Goal: Task Accomplishment & Management: Complete application form

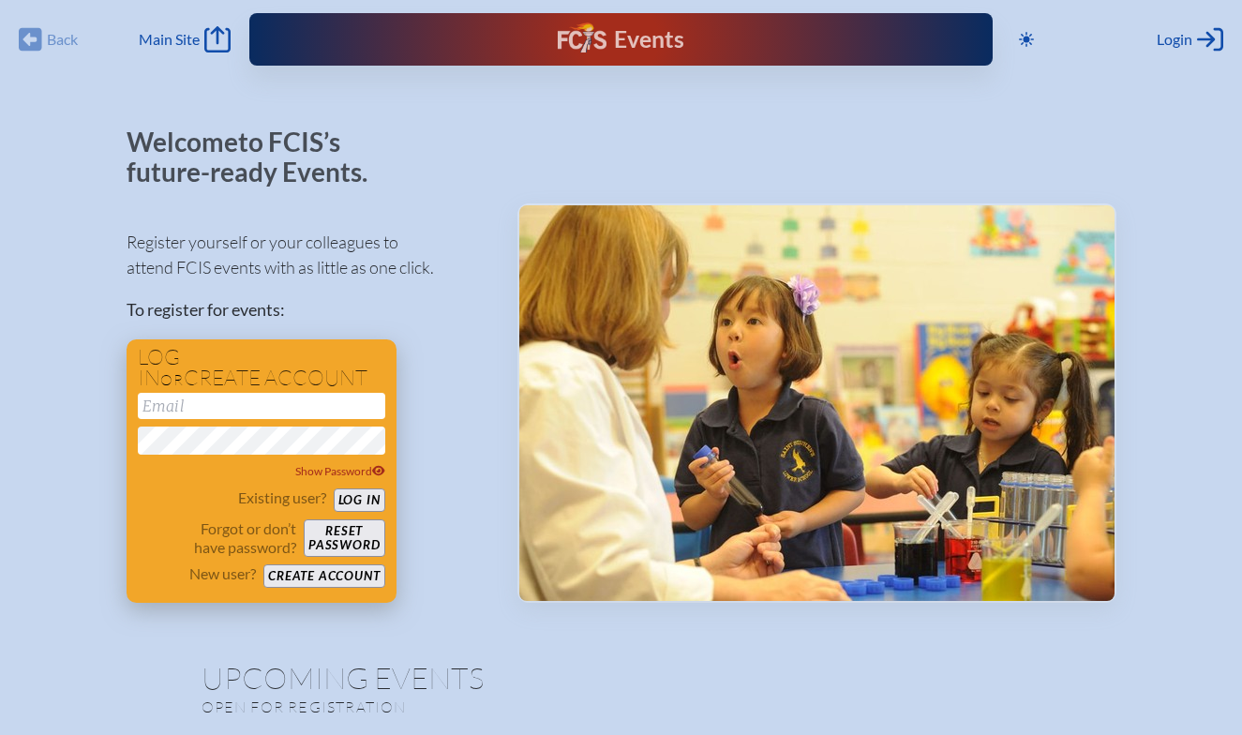
click at [179, 403] on input "email" at bounding box center [261, 406] width 247 height 26
type input "[EMAIL_ADDRESS][DOMAIN_NAME]"
click at [309, 565] on button "Create account" at bounding box center [323, 575] width 121 height 23
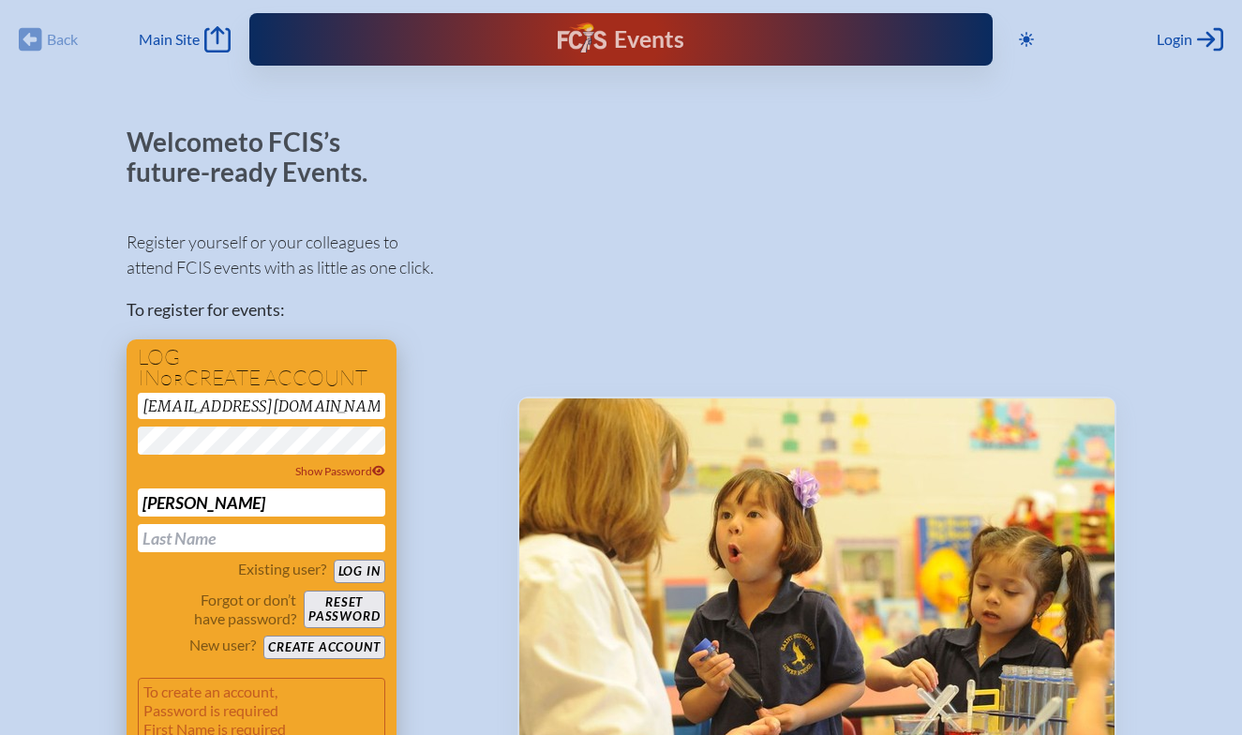
type input "[PERSON_NAME]"
click at [302, 519] on div "[EMAIL_ADDRESS][DOMAIN_NAME] Show Password [PERSON_NAME]" at bounding box center [261, 472] width 247 height 159
type input "[PERSON_NAME]"
click at [215, 500] on input "[PERSON_NAME]" at bounding box center [261, 502] width 247 height 28
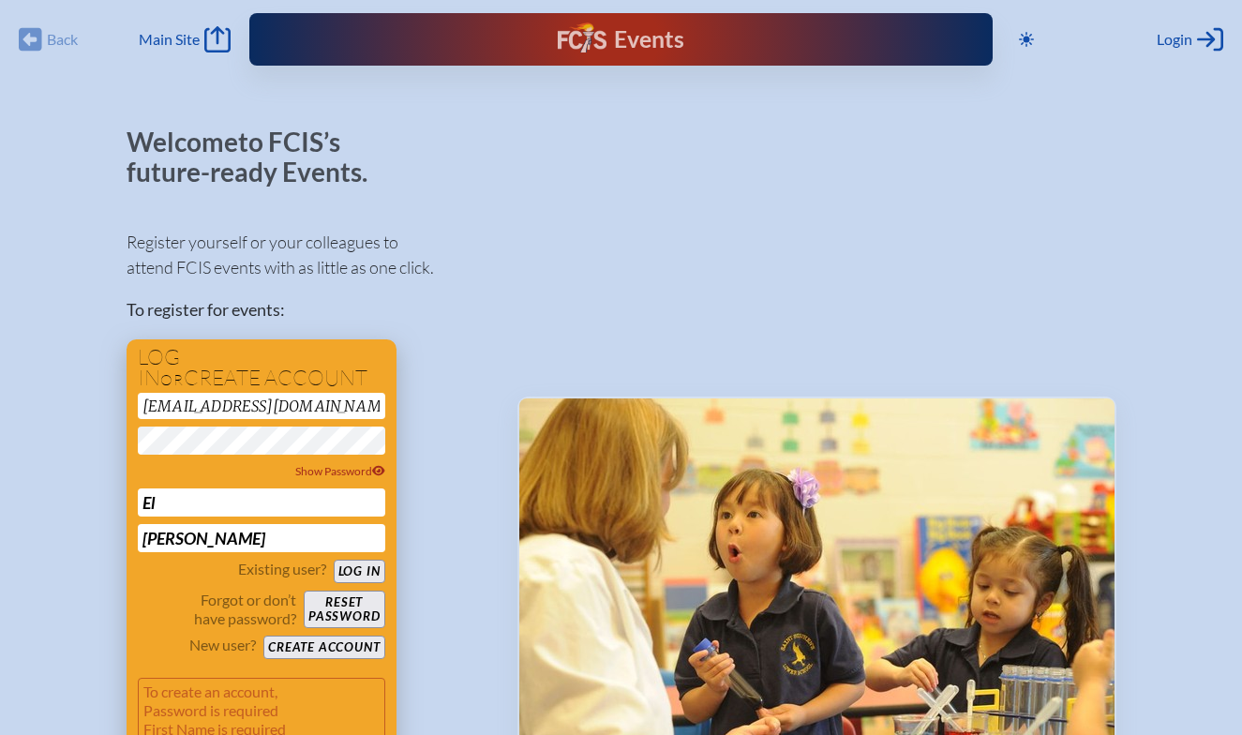
type input "E"
type input "[PERSON_NAME]"
click at [315, 638] on button "Create account" at bounding box center [323, 646] width 121 height 23
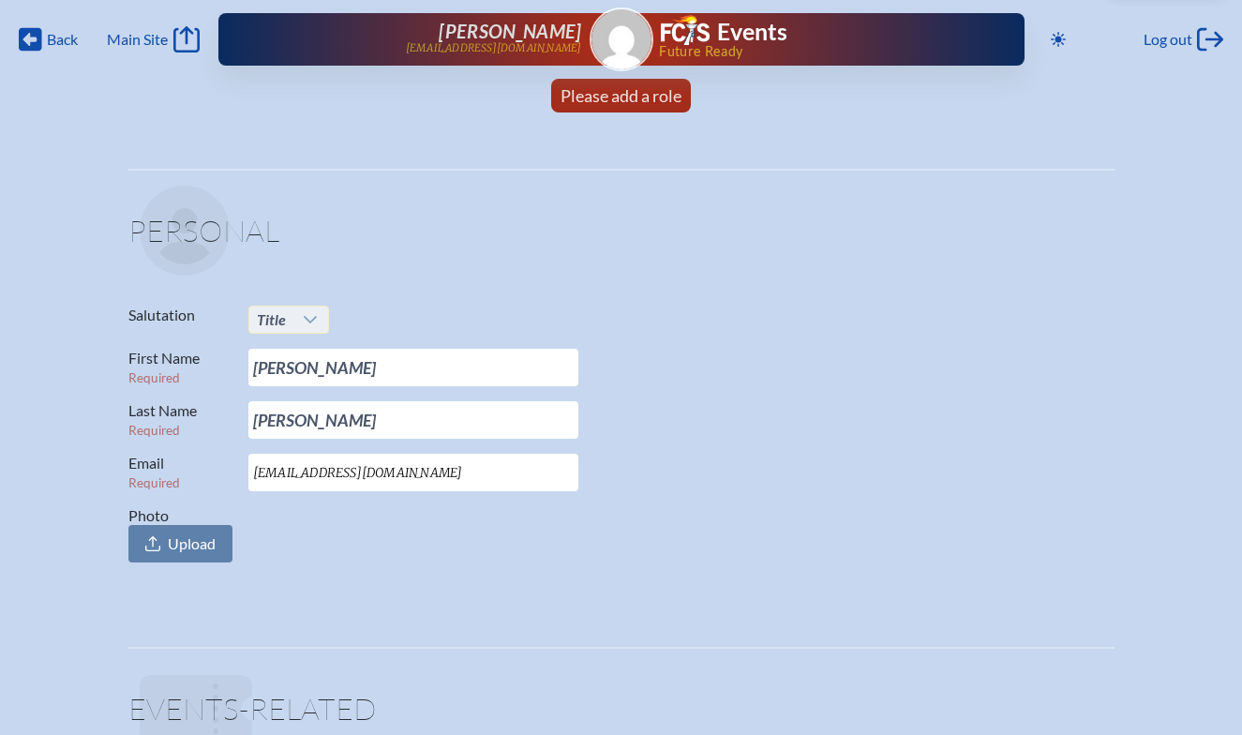
click at [318, 317] on div at bounding box center [311, 319] width 36 height 26
click at [218, 541] on span "Upload" at bounding box center [180, 543] width 104 height 37
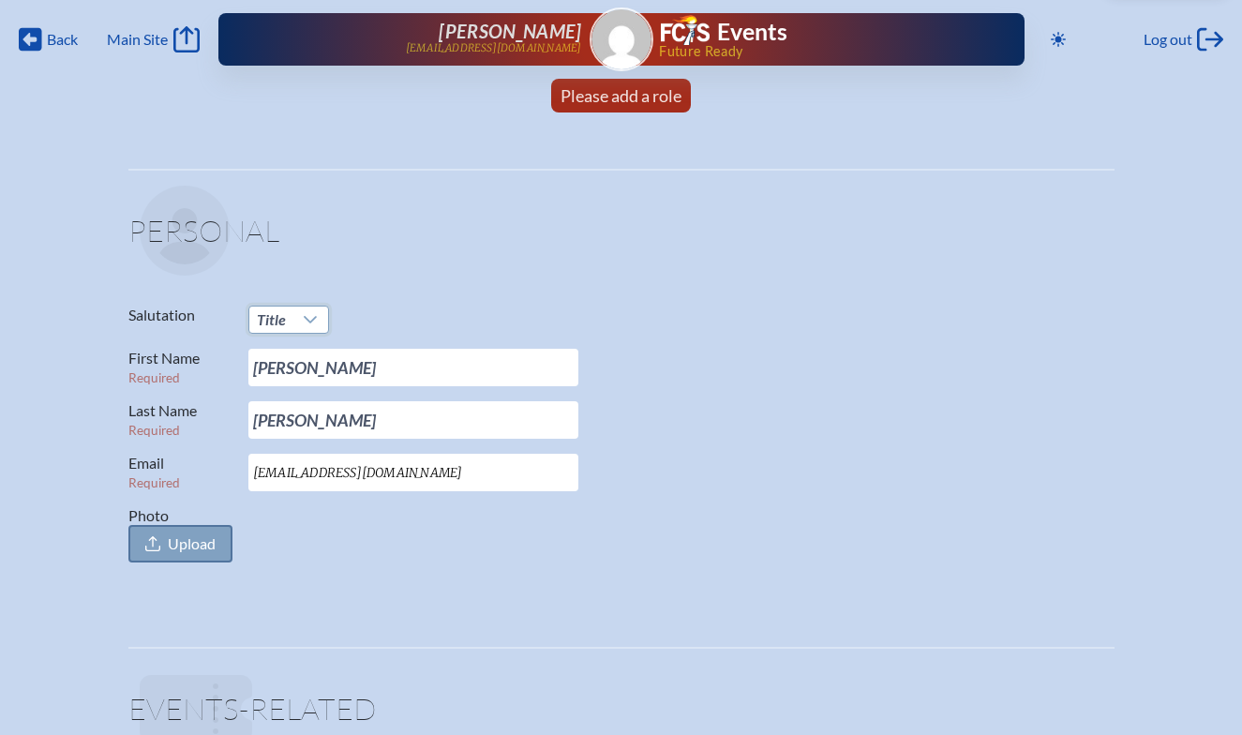
click at [0, 0] on input "Photo Upload" at bounding box center [0, 0] width 0 height 0
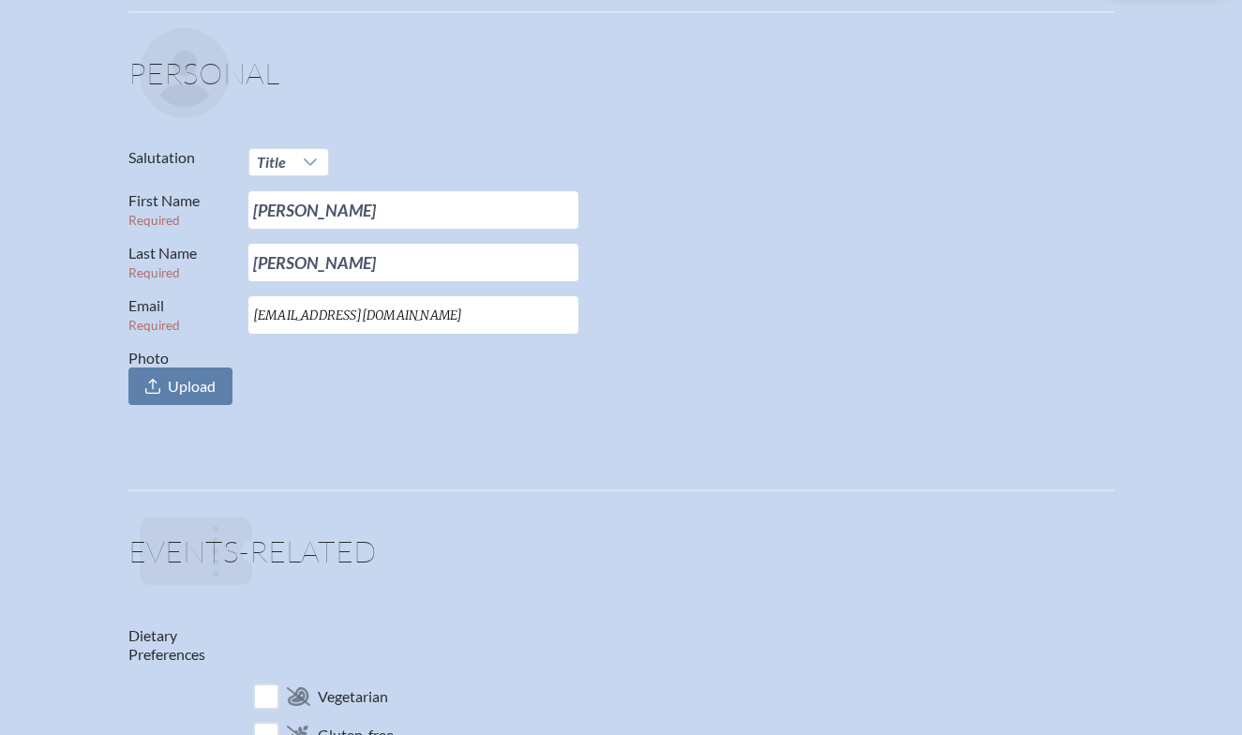
scroll to position [160, 0]
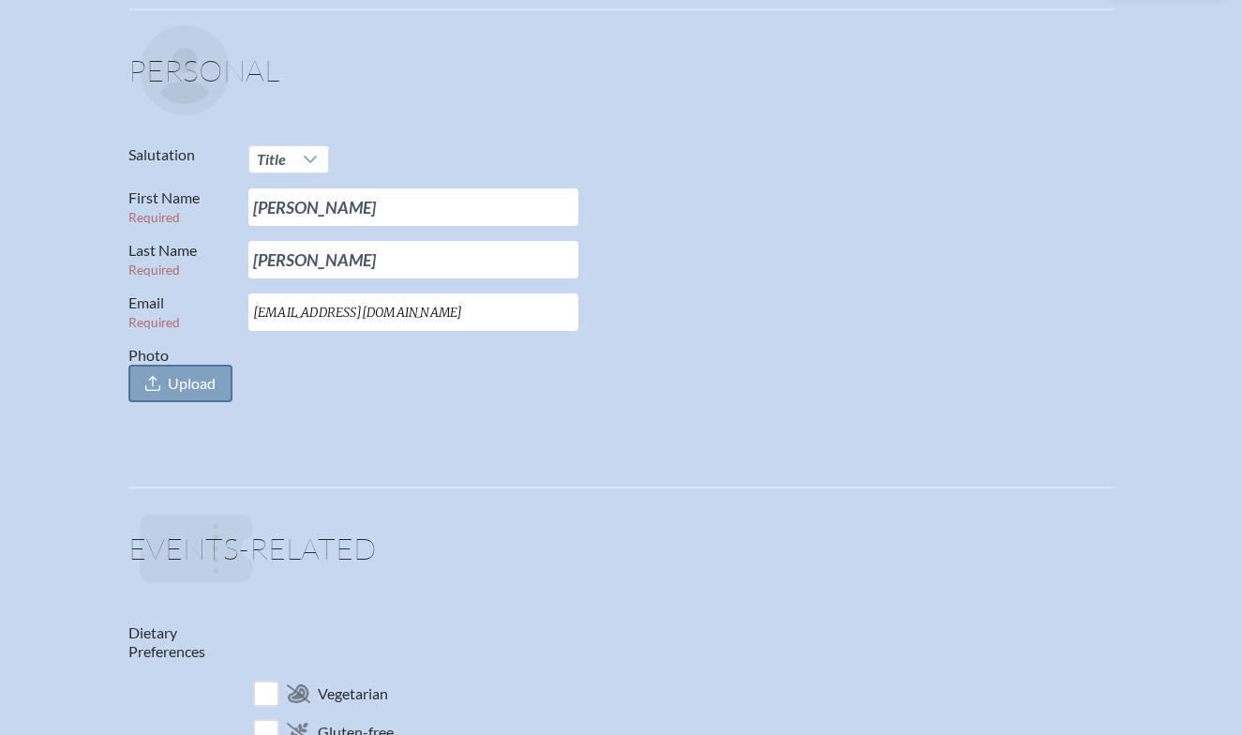
click at [225, 395] on span "Upload" at bounding box center [180, 383] width 104 height 37
click at [0, 0] on input "Photo Upload" at bounding box center [0, 0] width 0 height 0
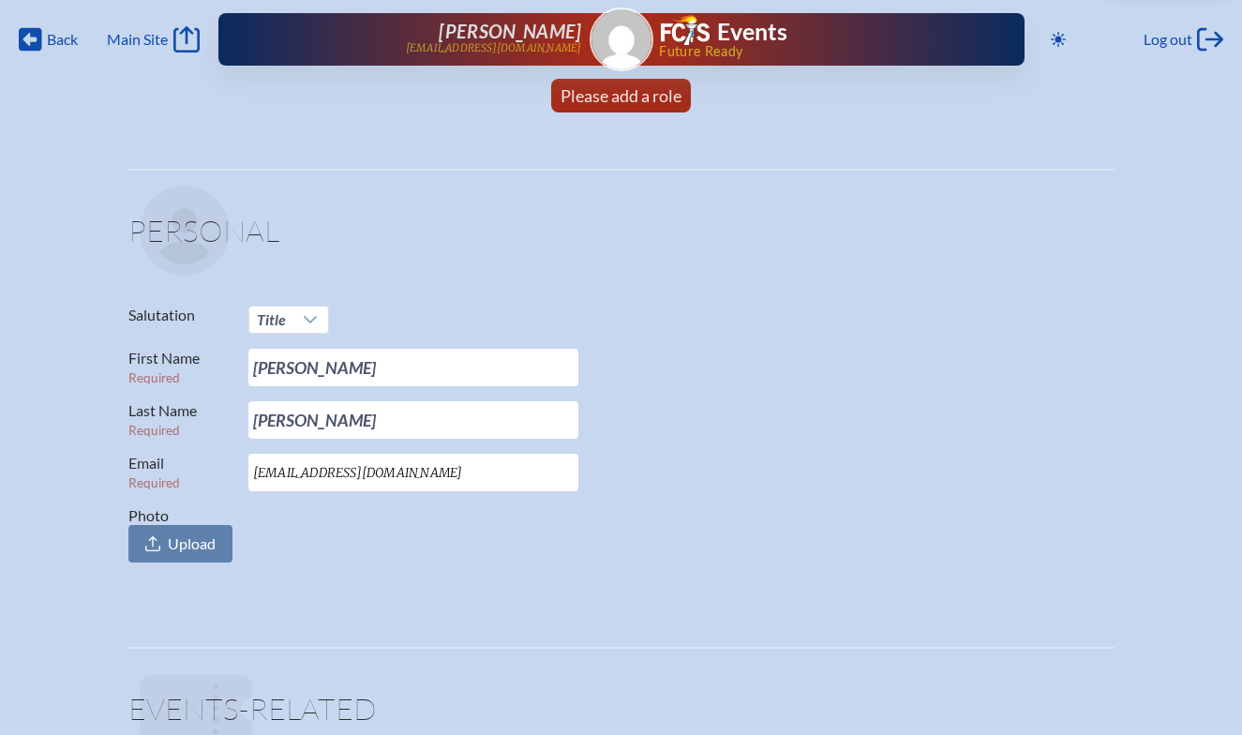
scroll to position [0, 0]
click at [643, 103] on span "Please add a role" at bounding box center [620, 95] width 121 height 21
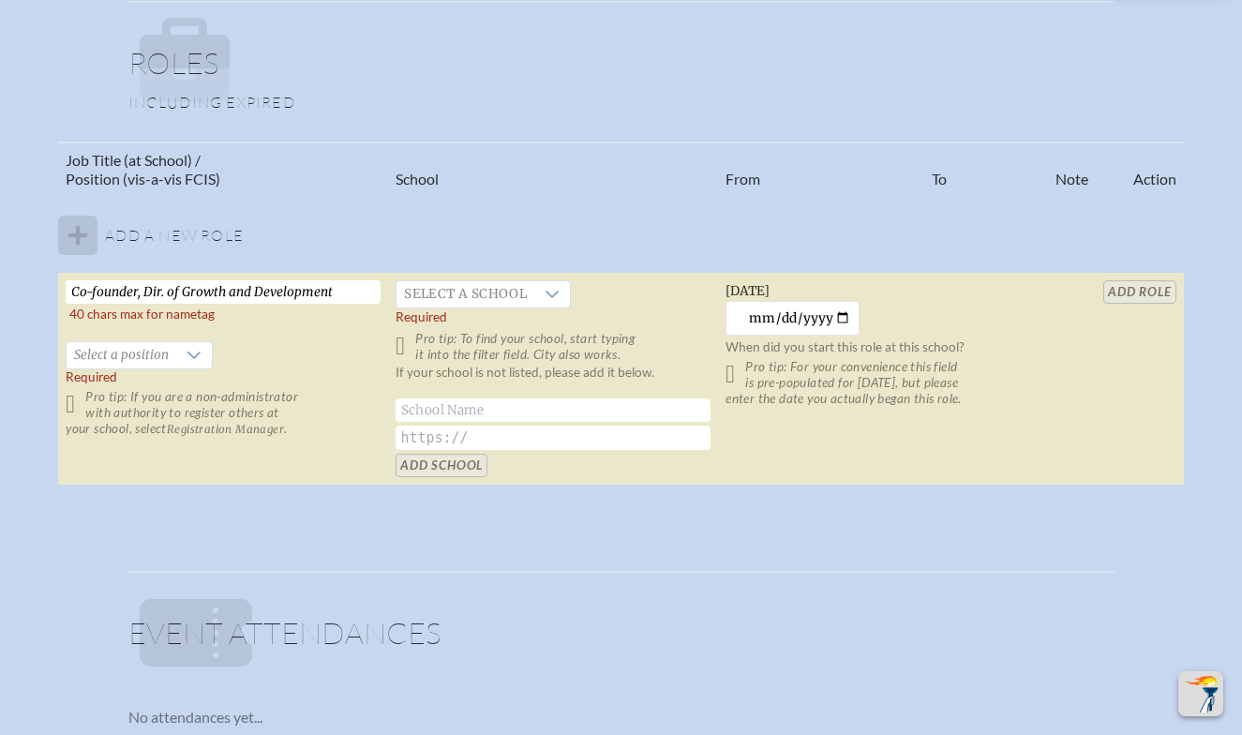
type input "Co-founder, Dir. of Growth and Development"
drag, startPoint x: 126, startPoint y: 289, endPoint x: 562, endPoint y: 299, distance: 436.8
click at [559, 299] on icon at bounding box center [551, 294] width 15 height 15
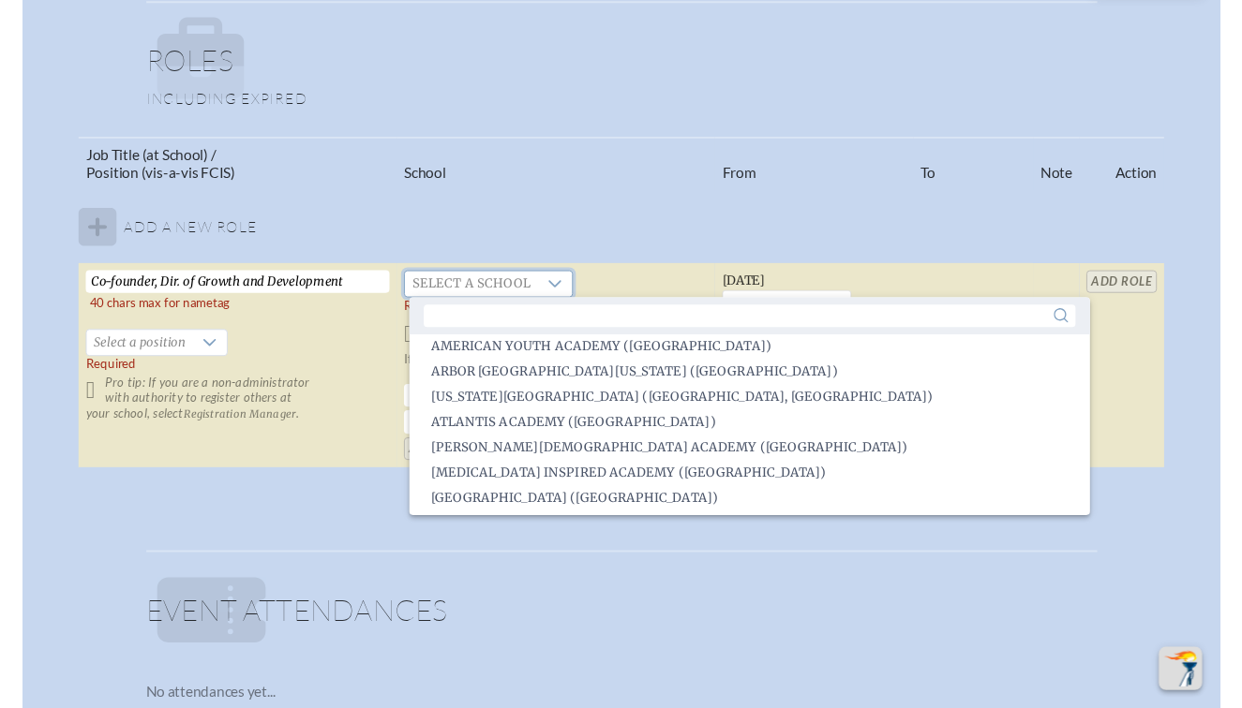
scroll to position [277, 0]
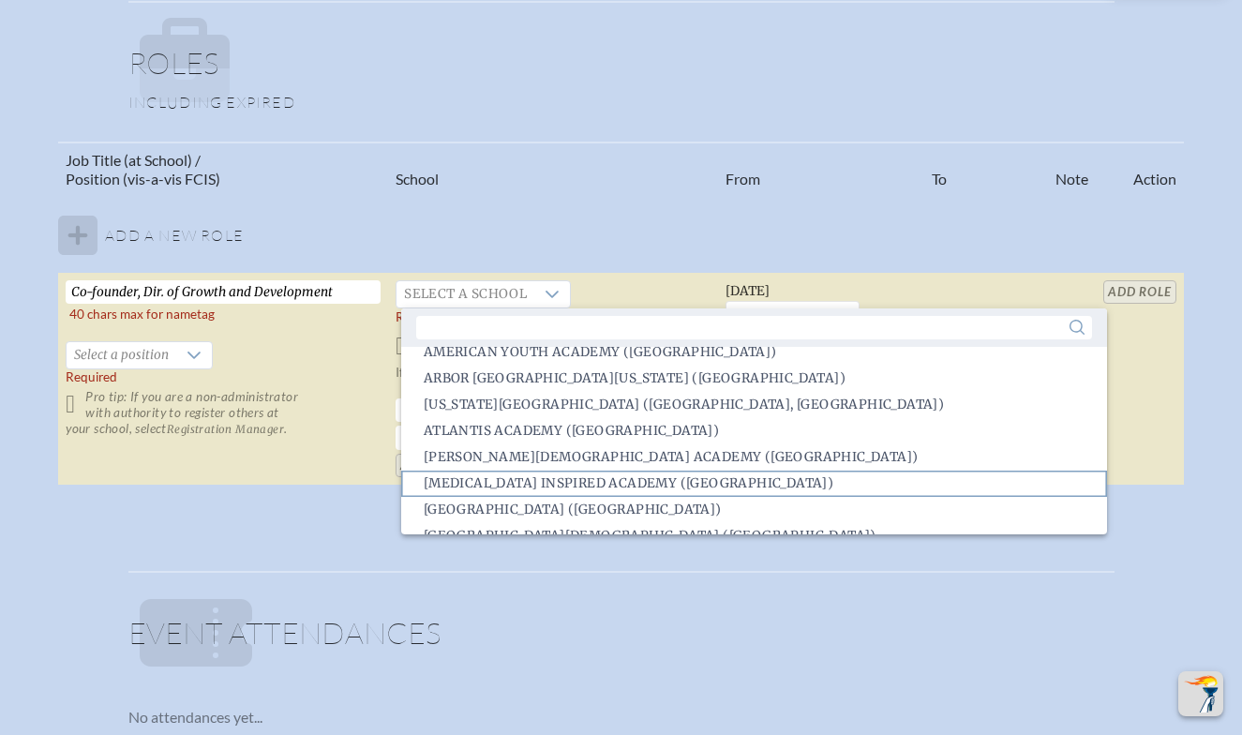
click at [531, 474] on span "[MEDICAL_DATA] Inspired Academy ([GEOGRAPHIC_DATA])" at bounding box center [628, 483] width 409 height 19
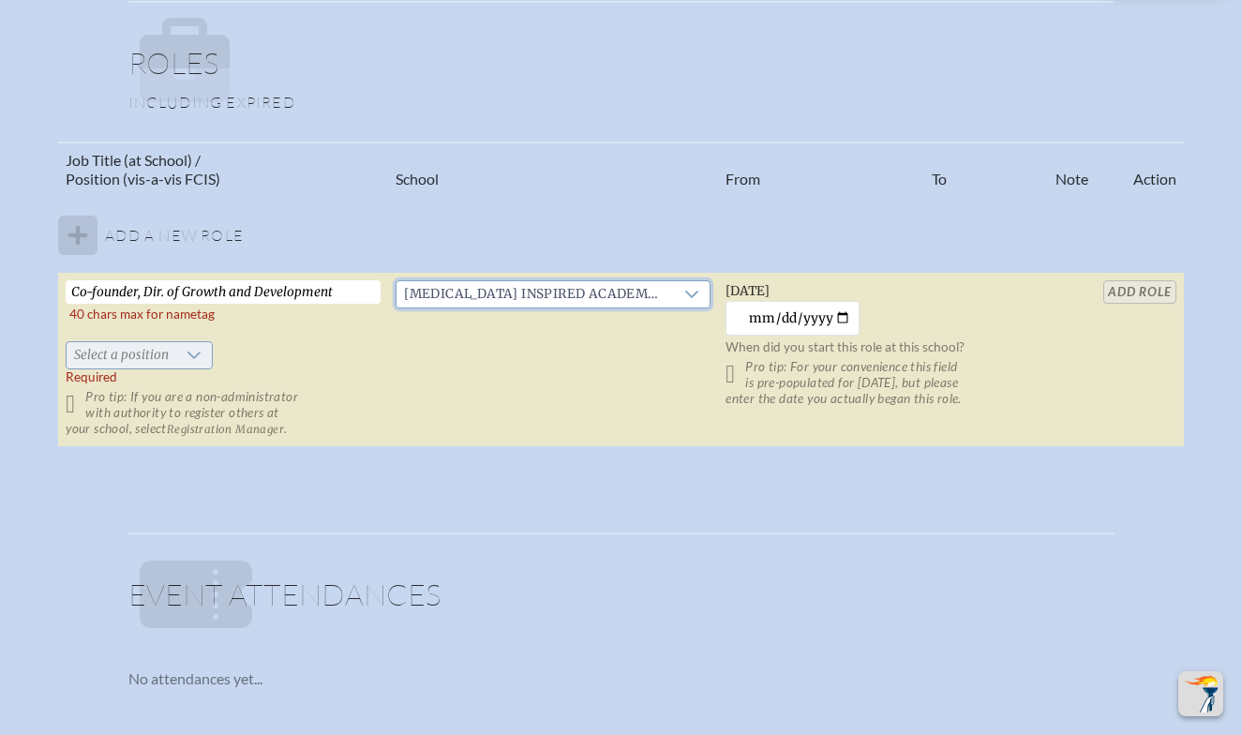
click at [201, 353] on icon at bounding box center [193, 354] width 13 height 7
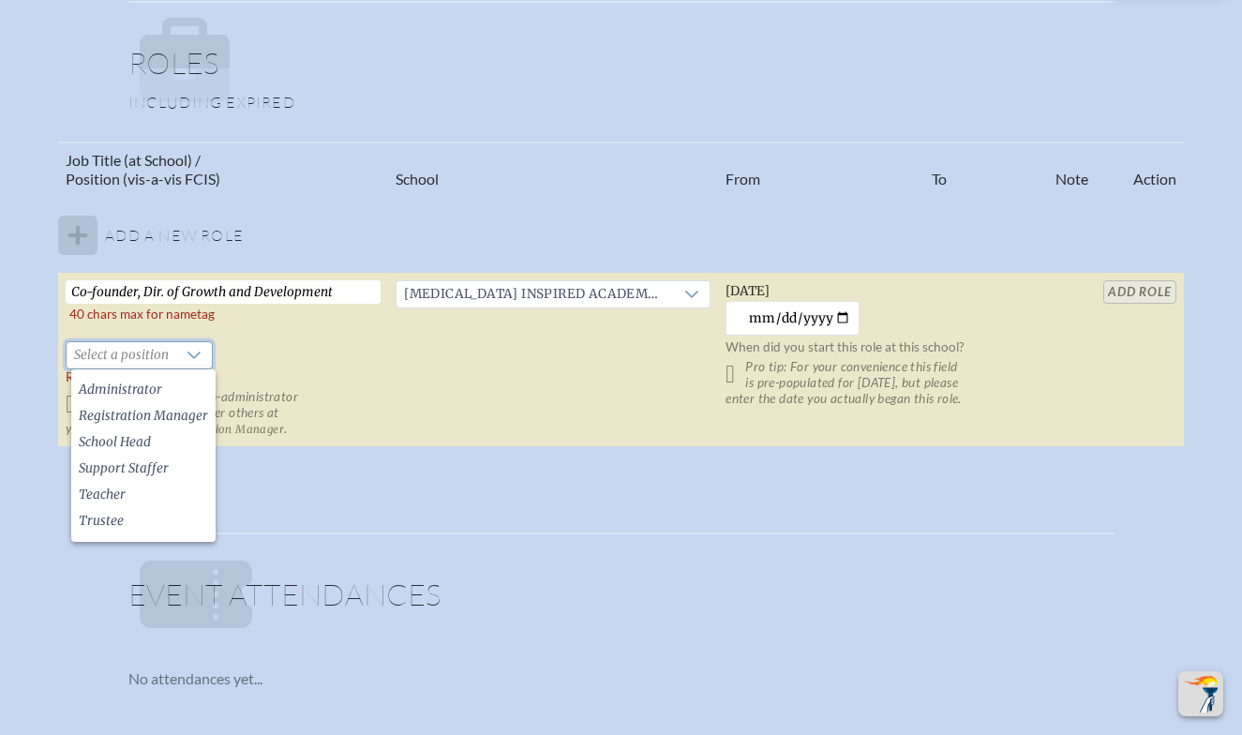
click at [269, 357] on td "Co-founder, Dir. of Growth and Development   40 chars max for nametag Select a …" at bounding box center [223, 360] width 330 height 174
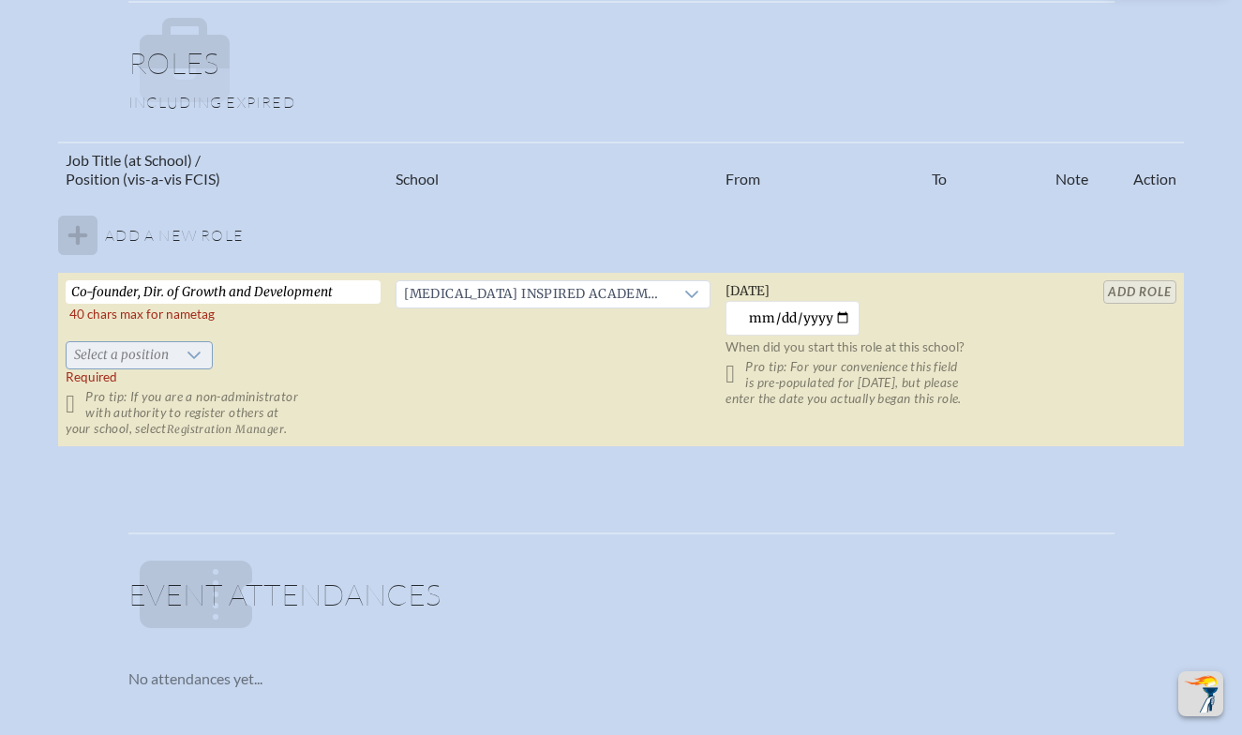
click at [196, 357] on icon at bounding box center [193, 354] width 13 height 7
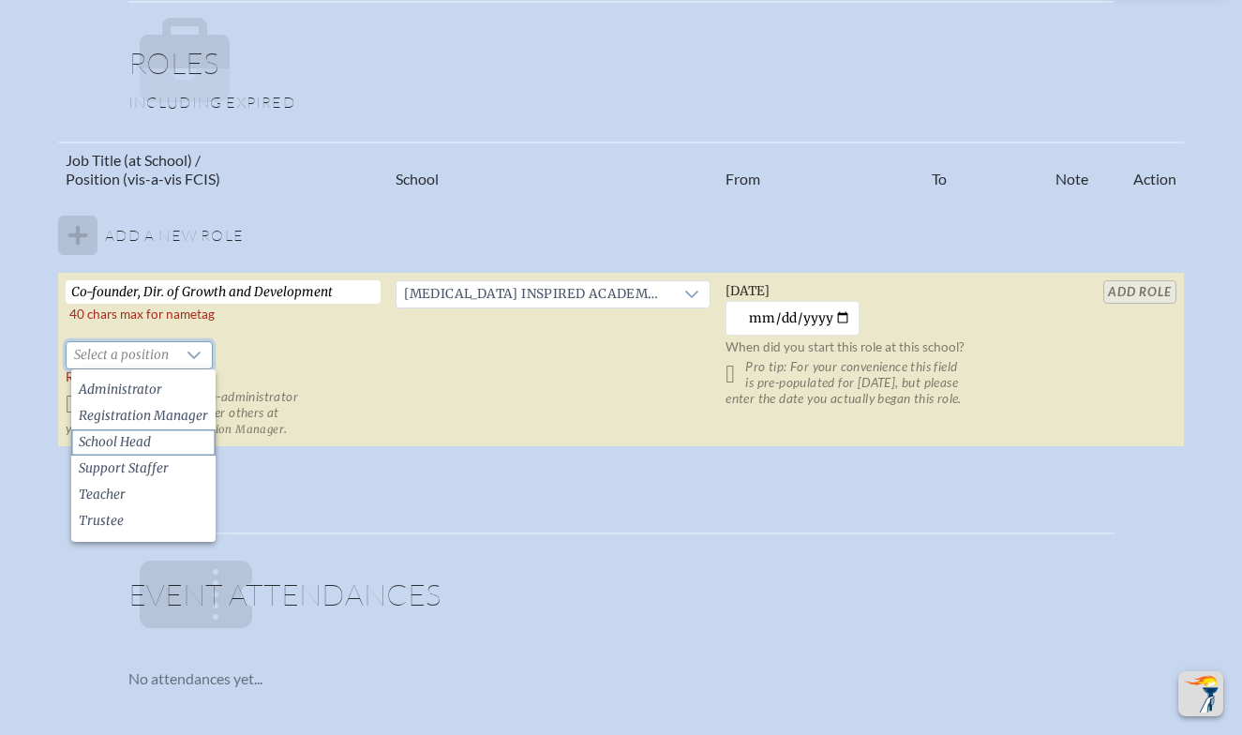
click at [125, 439] on span "School Head" at bounding box center [115, 442] width 72 height 19
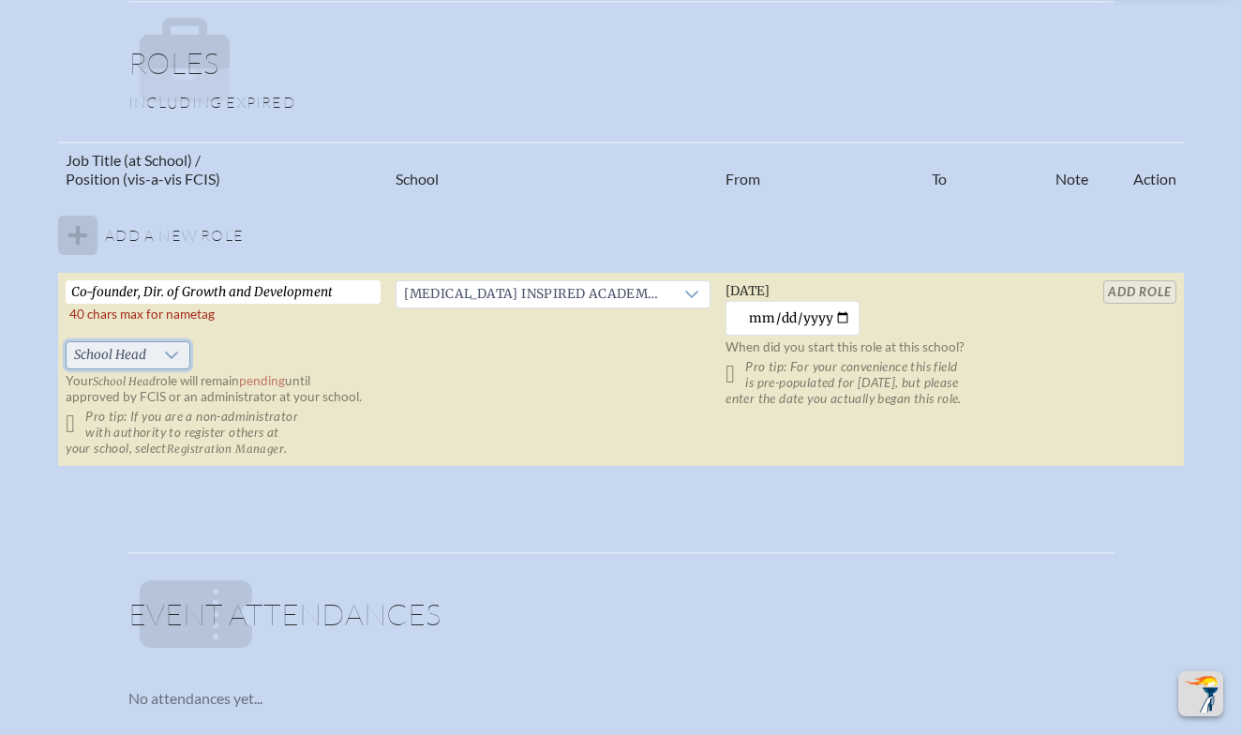
click at [176, 352] on icon at bounding box center [171, 355] width 15 height 15
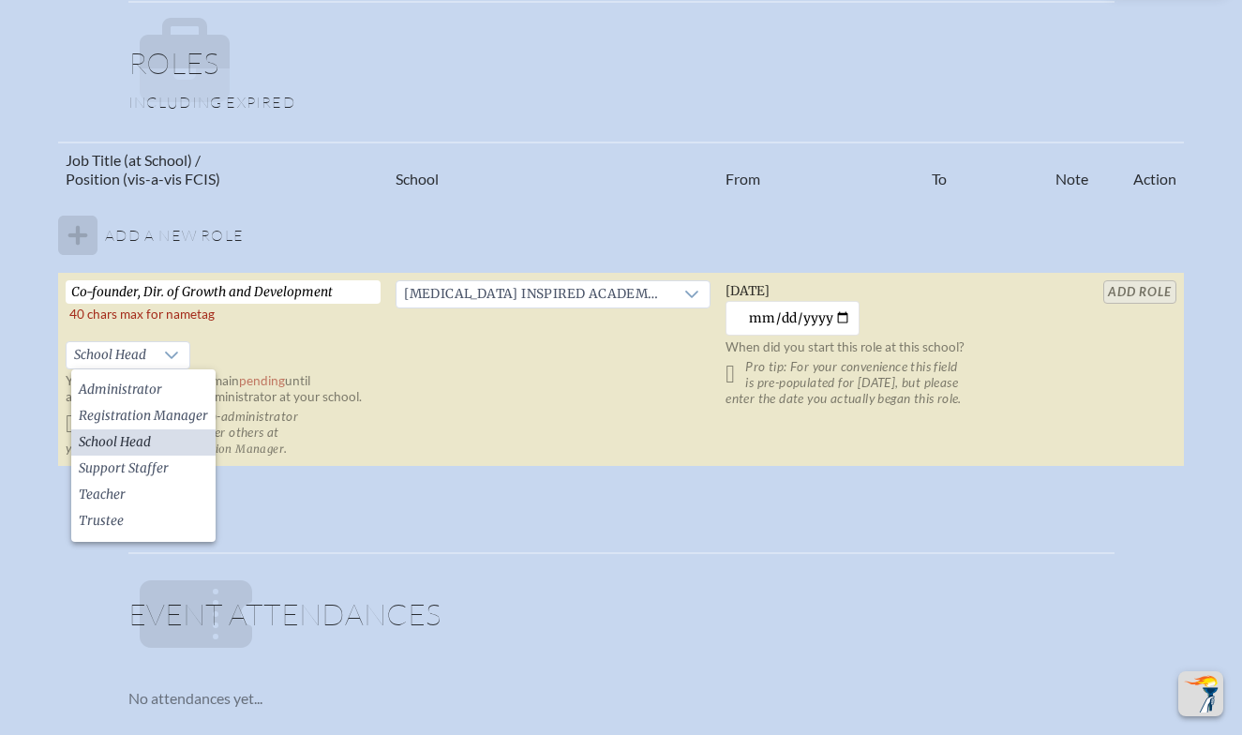
click at [123, 438] on span "School Head" at bounding box center [115, 442] width 72 height 19
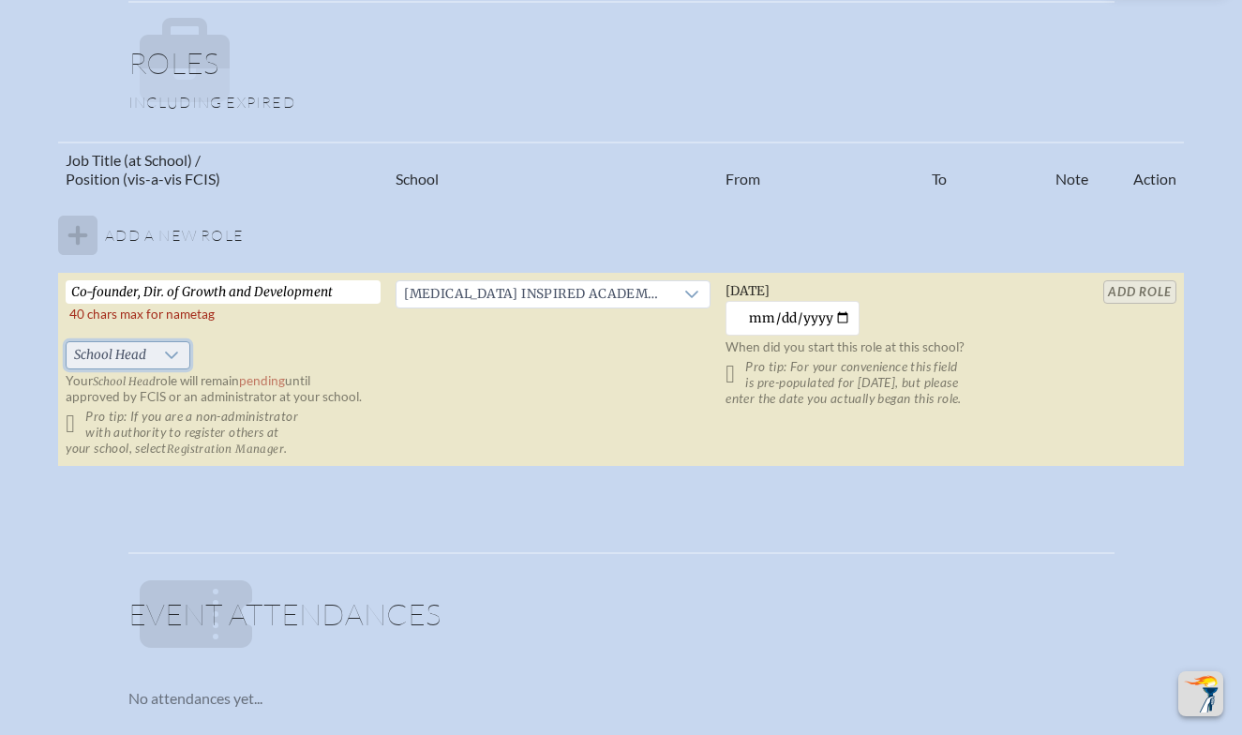
click at [178, 353] on icon at bounding box center [171, 354] width 13 height 7
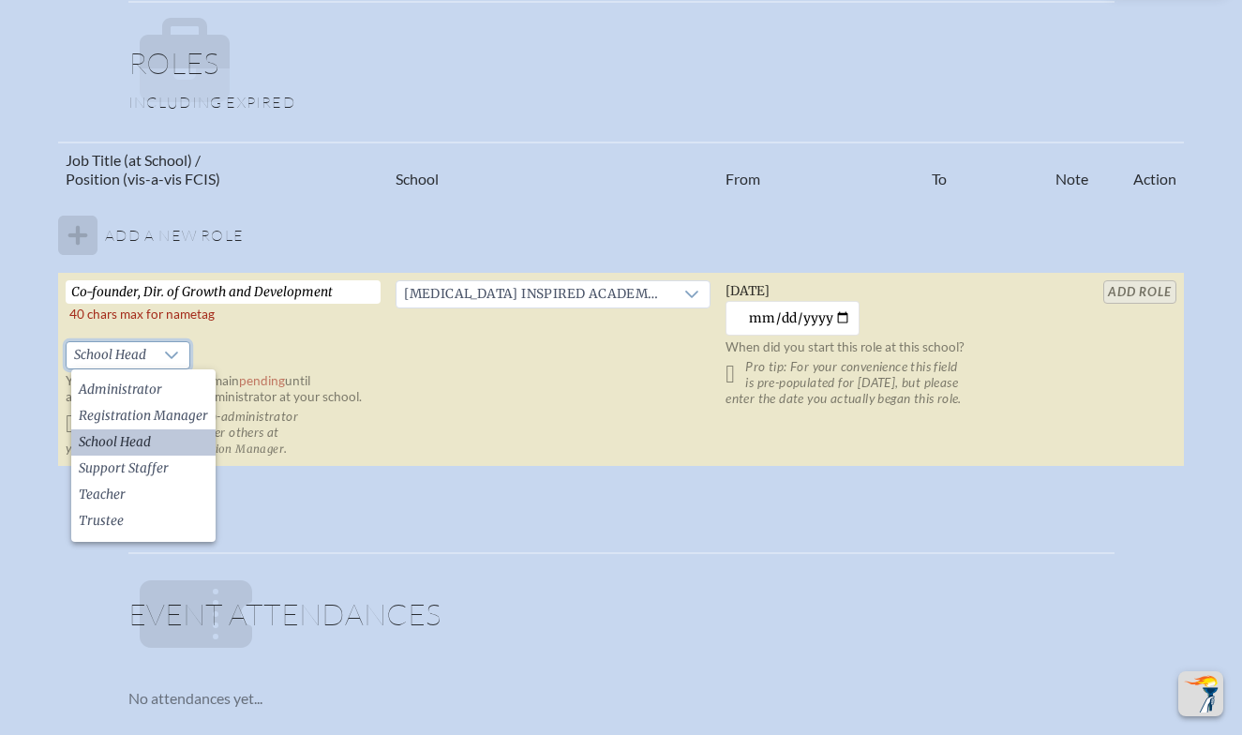
click at [314, 354] on td "Co-founder, Dir. of Growth and Development   40 chars max for nametag School He…" at bounding box center [223, 370] width 330 height 194
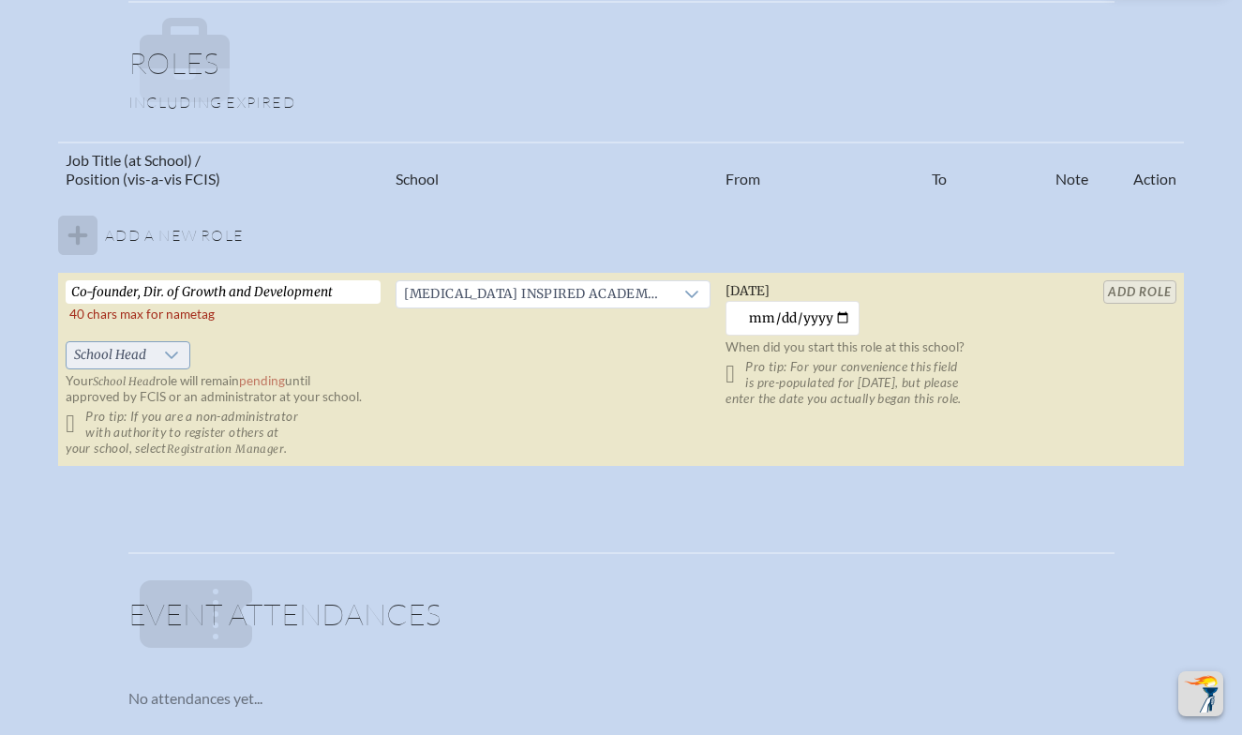
click at [172, 356] on icon at bounding box center [171, 355] width 15 height 15
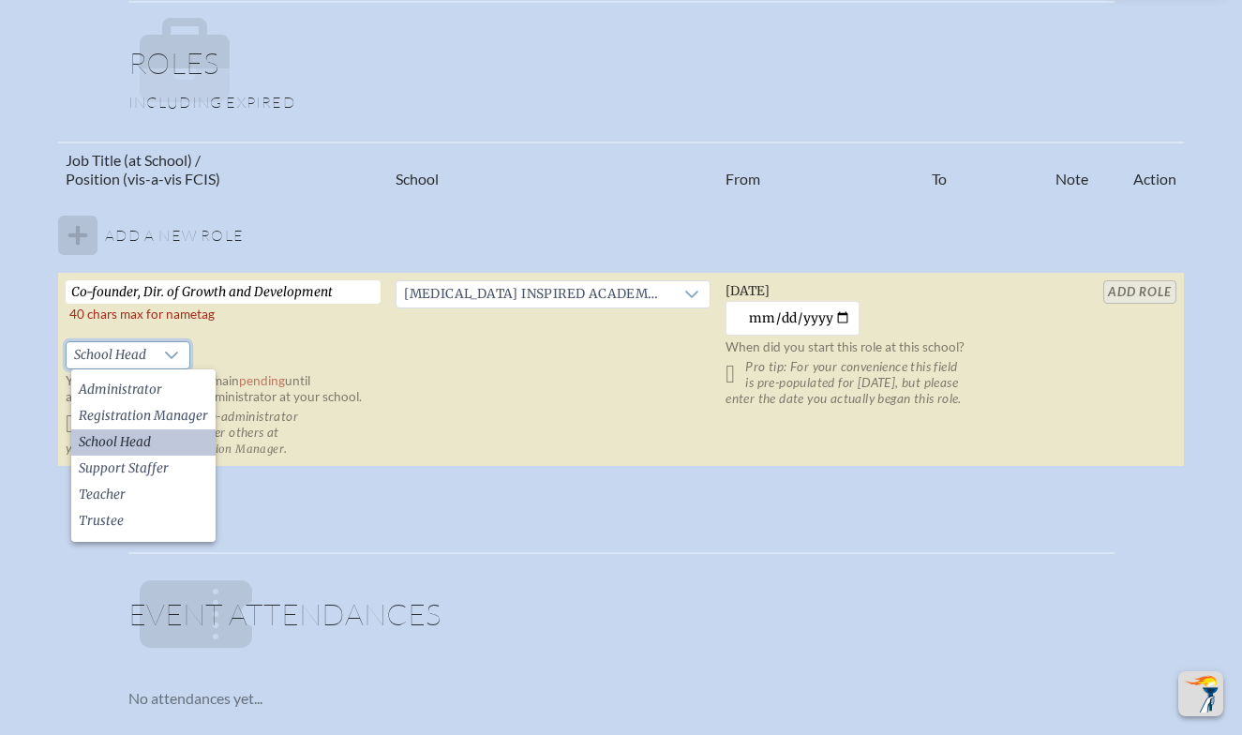
click at [255, 319] on td "Co-founder, Dir. of Growth and Development   40 chars max for nametag School He…" at bounding box center [223, 370] width 330 height 194
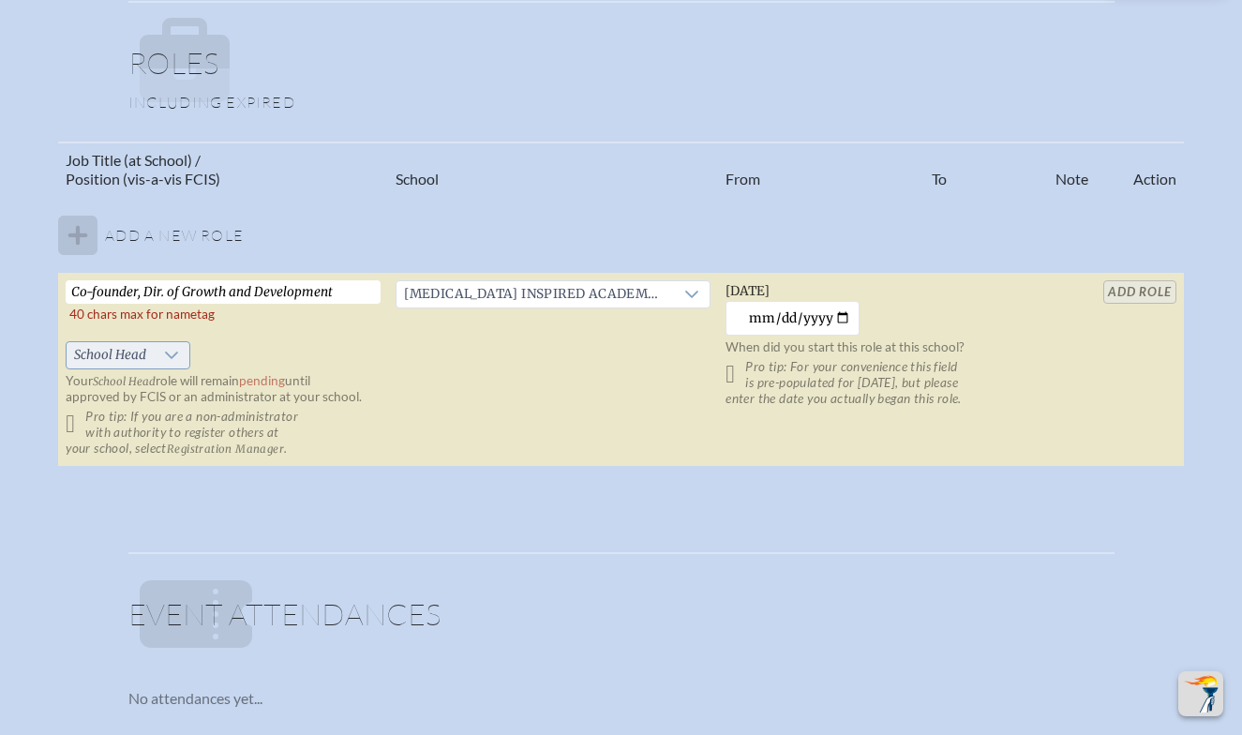
click at [179, 354] on icon at bounding box center [171, 355] width 15 height 15
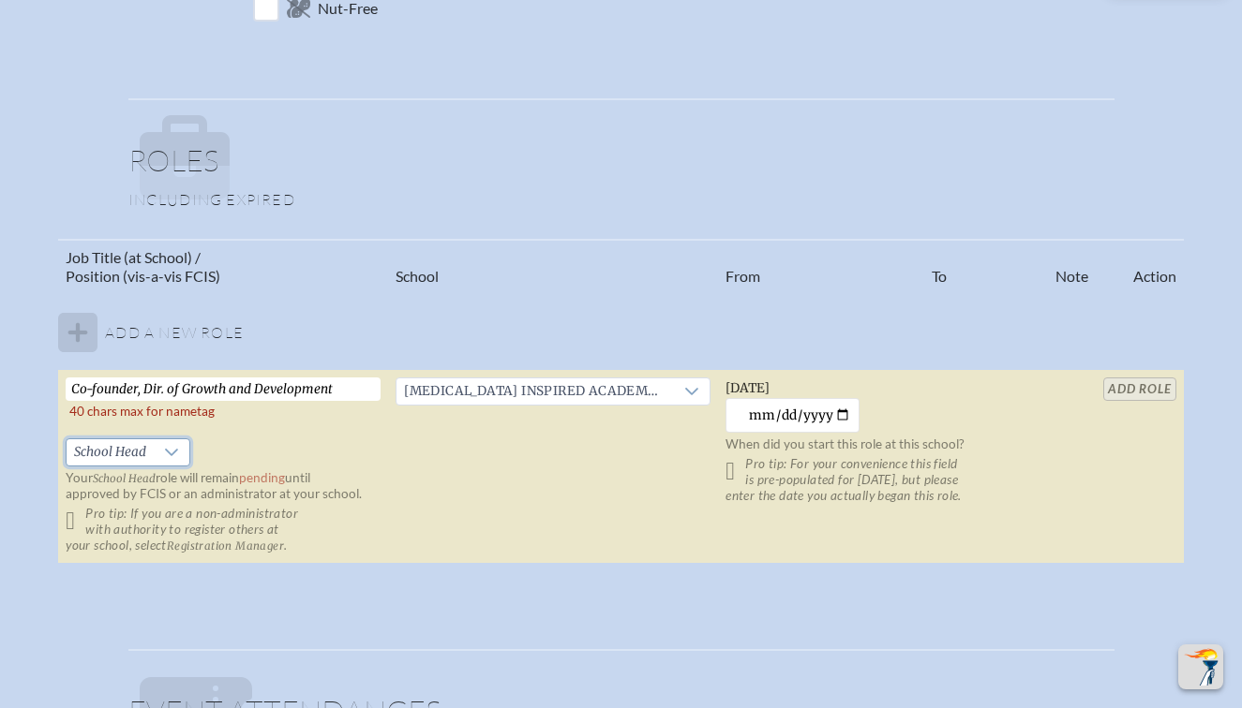
scroll to position [998, 0]
click at [173, 455] on icon at bounding box center [171, 451] width 15 height 15
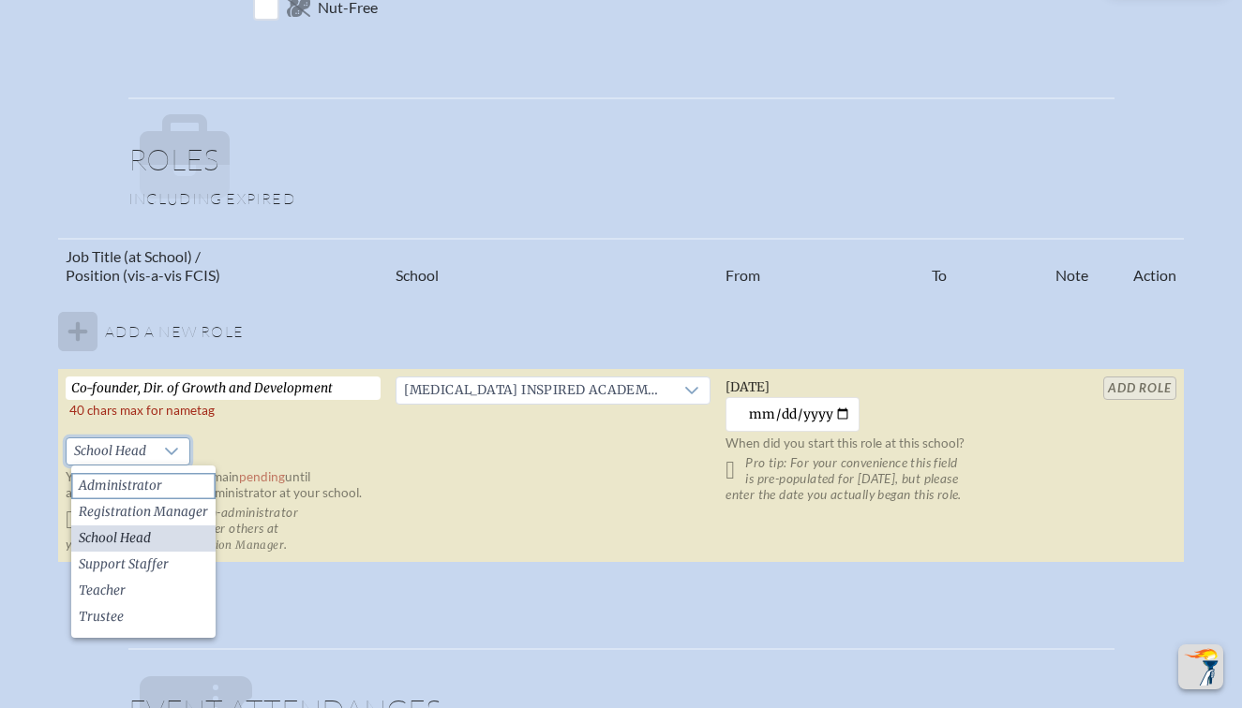
click at [154, 483] on span "Administrator" at bounding box center [120, 486] width 83 height 19
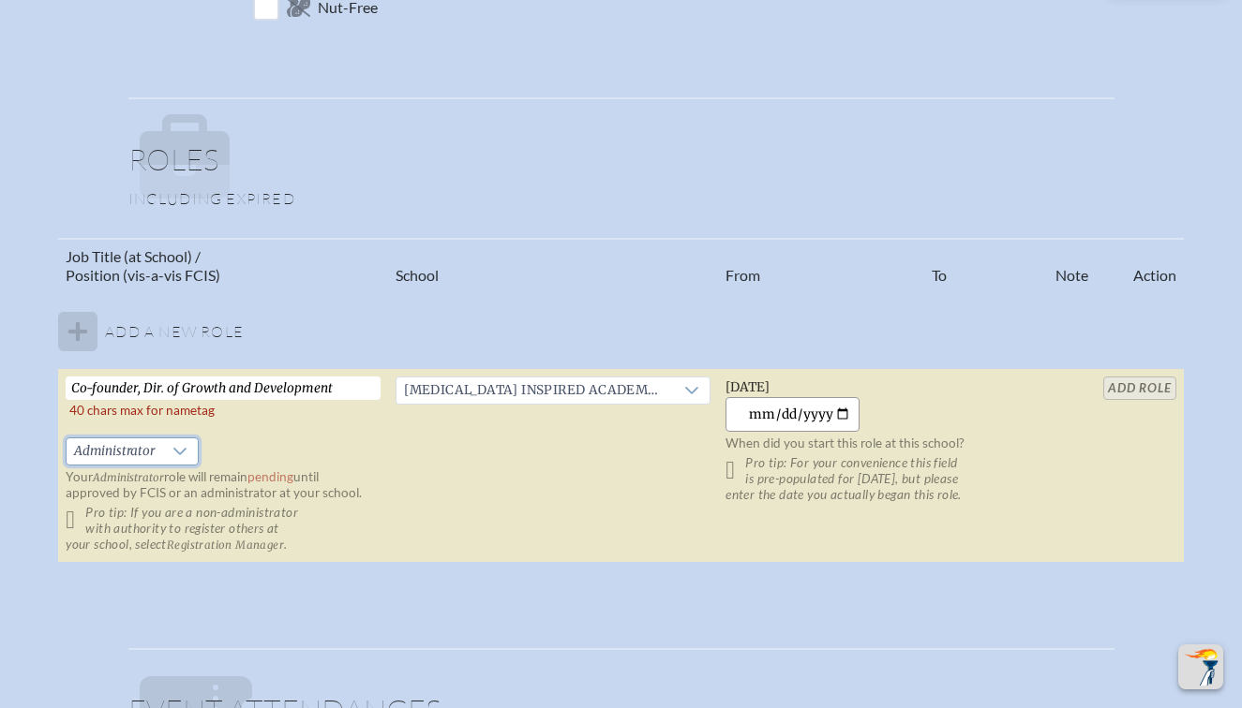
click at [783, 417] on input "2025-09-23" at bounding box center [792, 414] width 134 height 35
click at [751, 417] on input "2025-09-23" at bounding box center [792, 414] width 134 height 35
click at [773, 413] on input "2025-07-23" at bounding box center [792, 414] width 134 height 35
click at [807, 410] on input "2025-07-01" at bounding box center [792, 414] width 134 height 35
type input "2023-07-01"
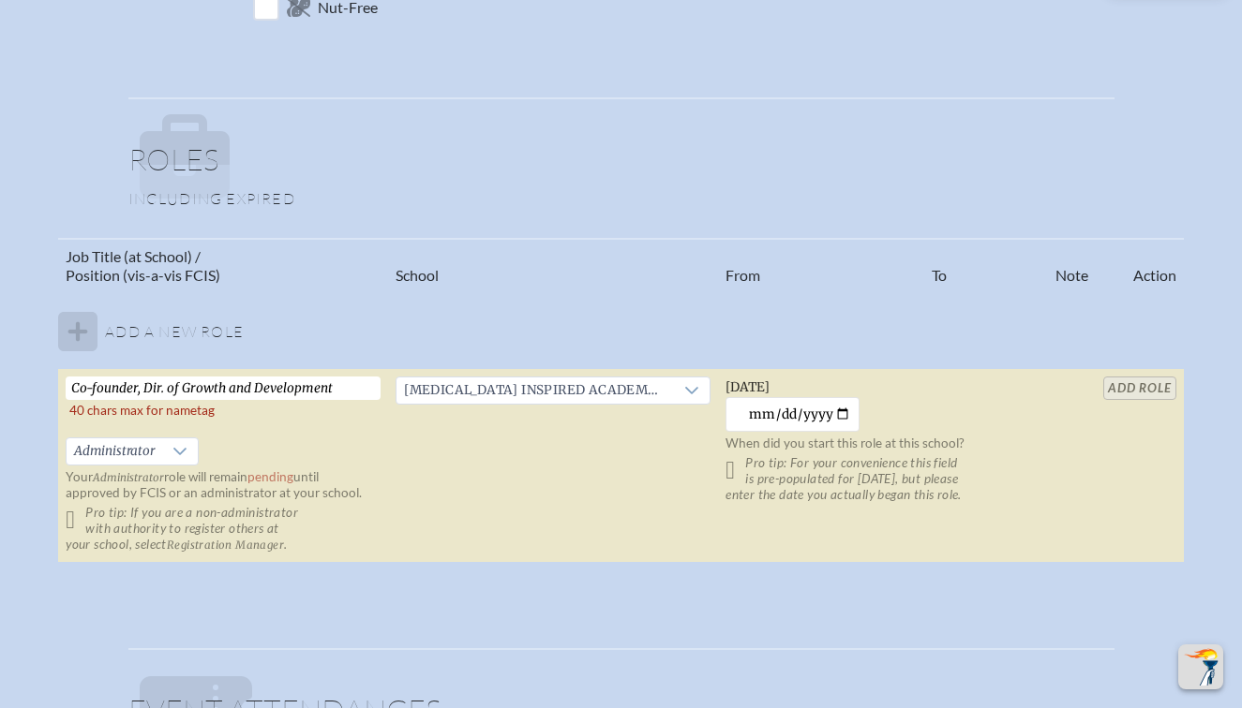
click at [1143, 391] on table "Job Title (at School) / Position (vis-a-vis FCIS) School From To Note Action Ad…" at bounding box center [620, 401] width 1124 height 326
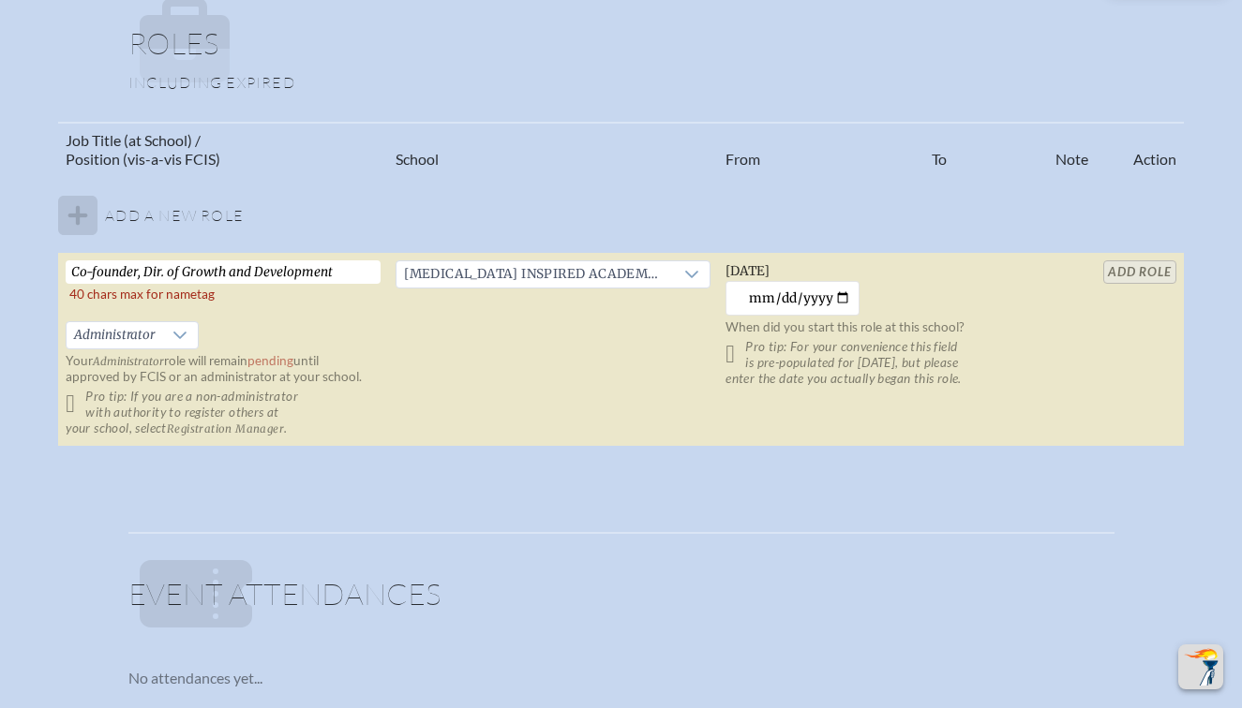
scroll to position [1106, 0]
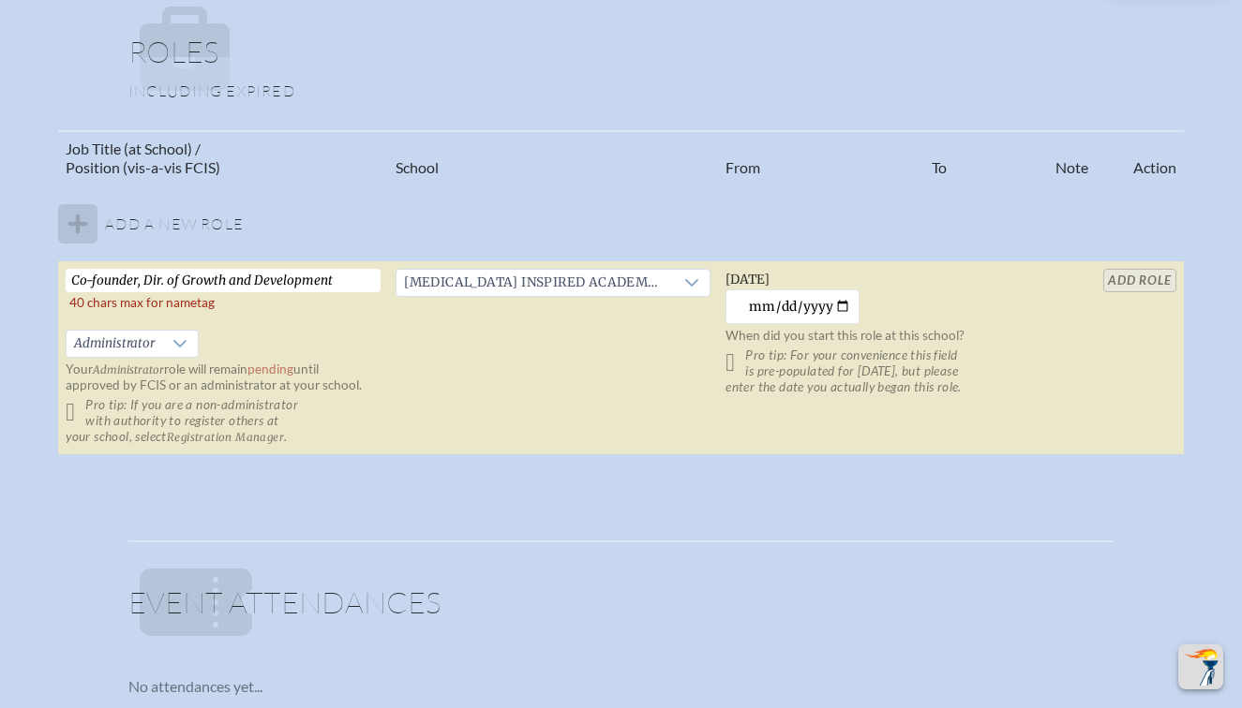
click at [1139, 277] on table "Job Title (at School) / Position (vis-a-vis FCIS) School From To Note Action Ad…" at bounding box center [620, 293] width 1124 height 326
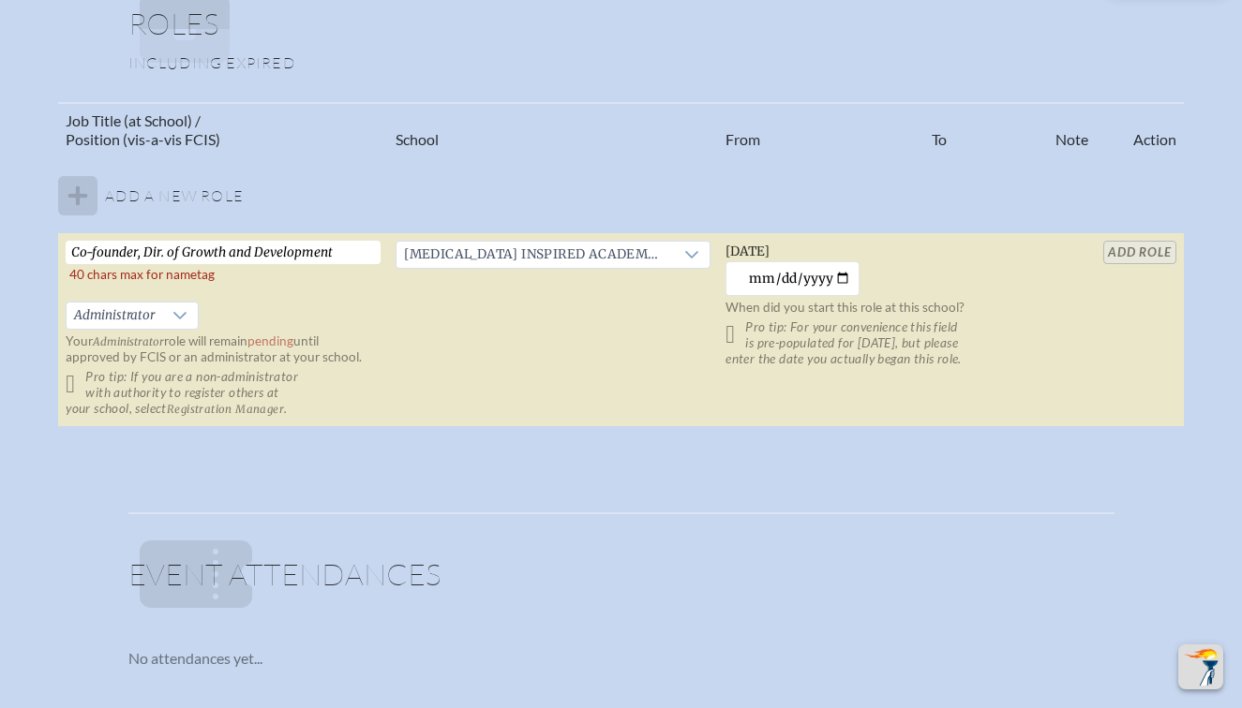
scroll to position [1135, 0]
click at [71, 197] on tbody "Add a new role Co-founder, Dir. of Growth and Development   40 chars max for na…" at bounding box center [620, 291] width 1124 height 270
click at [1133, 251] on table "Job Title (at School) / Position (vis-a-vis FCIS) School From To Note Action Ad…" at bounding box center [620, 264] width 1124 height 326
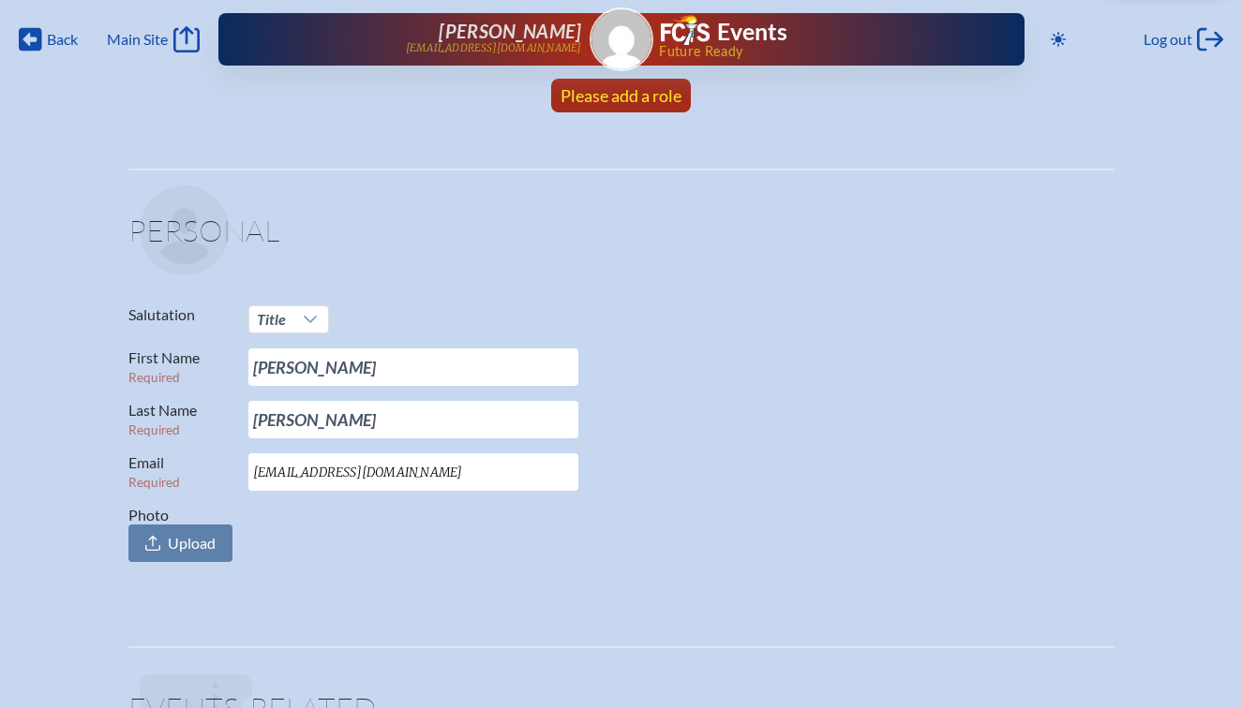
scroll to position [0, 0]
click at [633, 97] on span "Please add a role" at bounding box center [620, 95] width 121 height 21
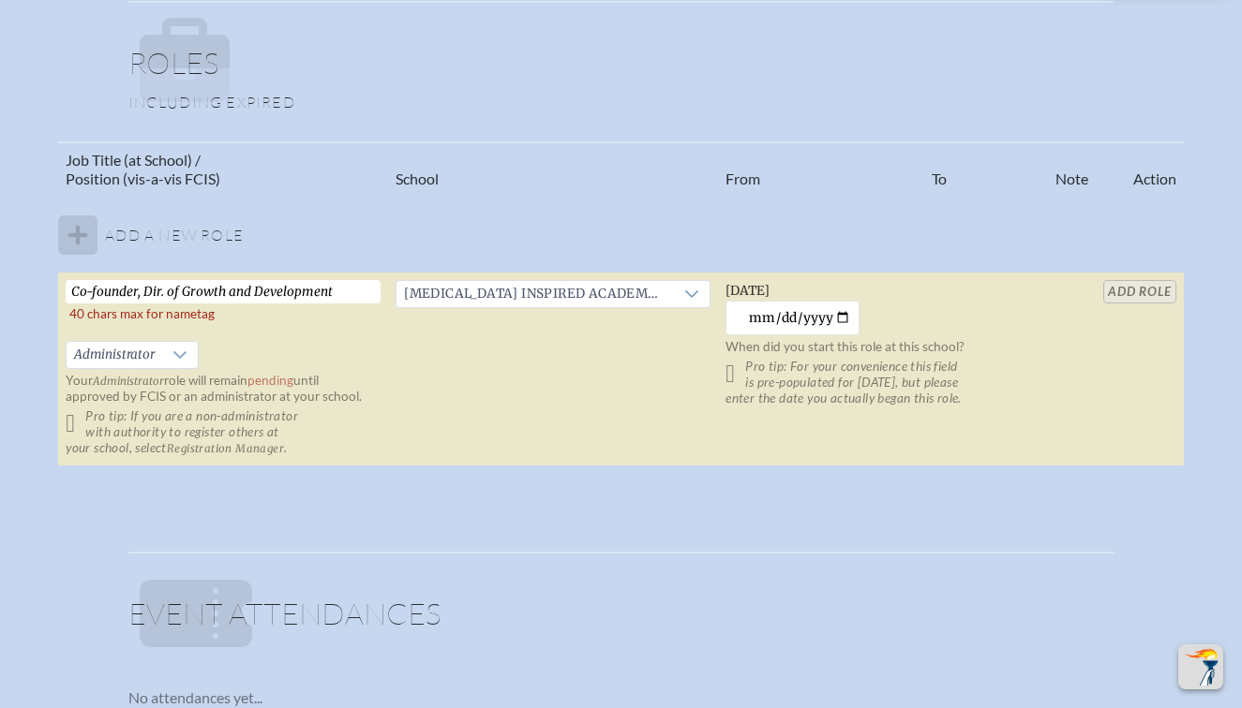
click at [1137, 291] on table "Job Title (at School) / Position (vis-a-vis FCIS) School From To Note Action Ad…" at bounding box center [620, 304] width 1124 height 326
click at [815, 320] on input "2023-07-01" at bounding box center [792, 318] width 134 height 35
click at [1127, 291] on table "Job Title (at School) / Position (vis-a-vis FCIS) School From To Note Action Ad…" at bounding box center [620, 304] width 1124 height 326
click at [338, 295] on input "Co-founder, Dir. of Growth and Development" at bounding box center [223, 291] width 315 height 23
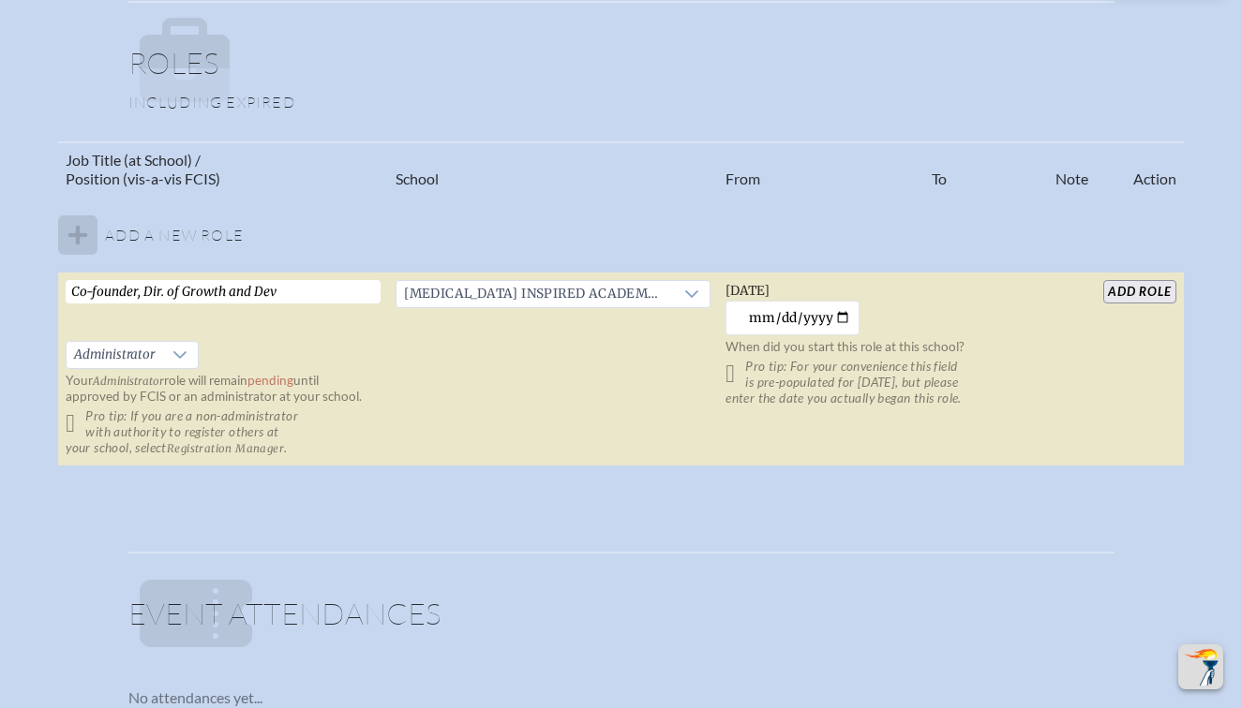
type input "Co-founder, Dir. of Growth and Dev"
click at [1128, 292] on input "add Role" at bounding box center [1139, 291] width 72 height 23
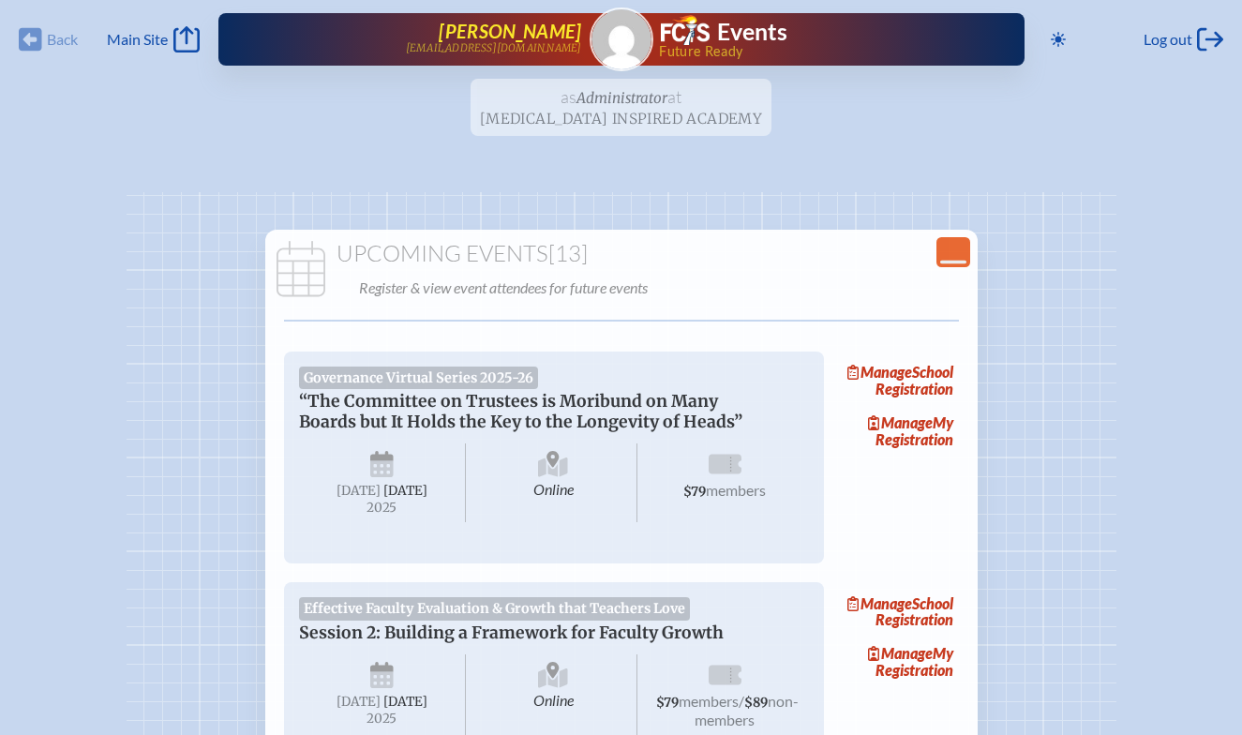
click at [555, 35] on span "[PERSON_NAME]" at bounding box center [510, 31] width 142 height 22
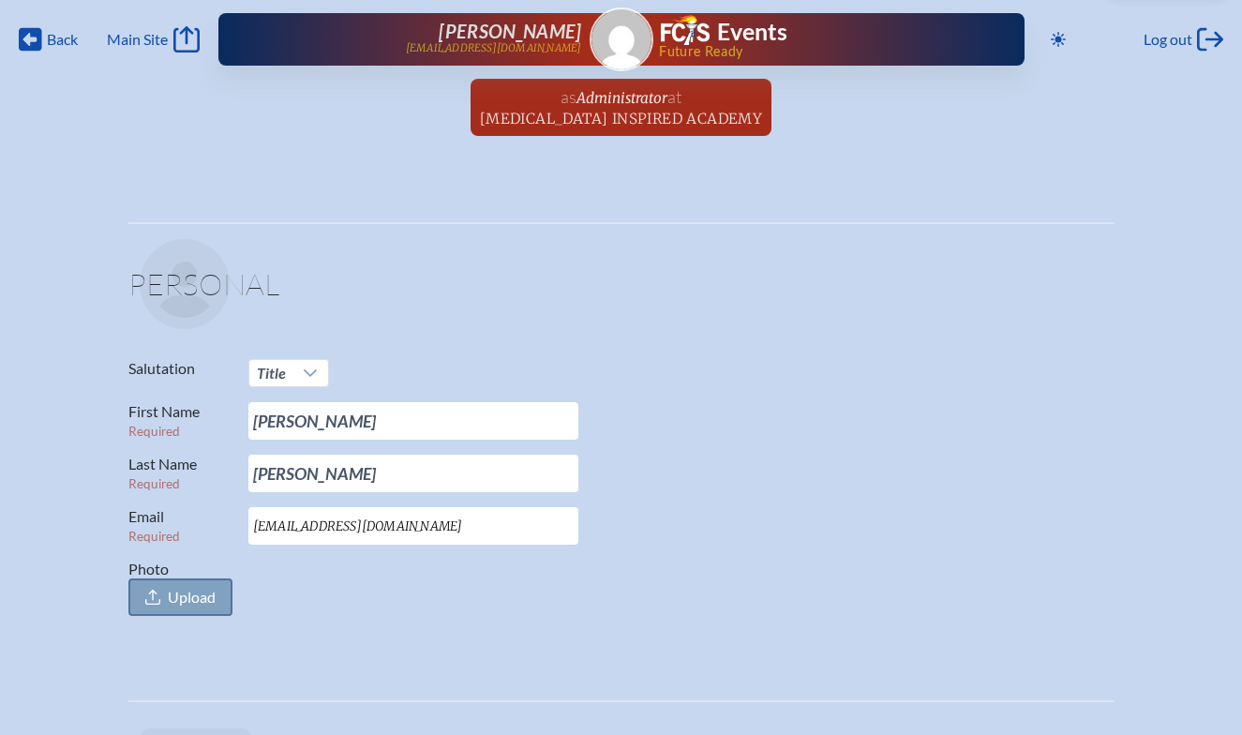
click at [192, 593] on span "Upload" at bounding box center [192, 597] width 48 height 19
click at [0, 0] on input "Photo Upload" at bounding box center [0, 0] width 0 height 0
